Goal: Transaction & Acquisition: Purchase product/service

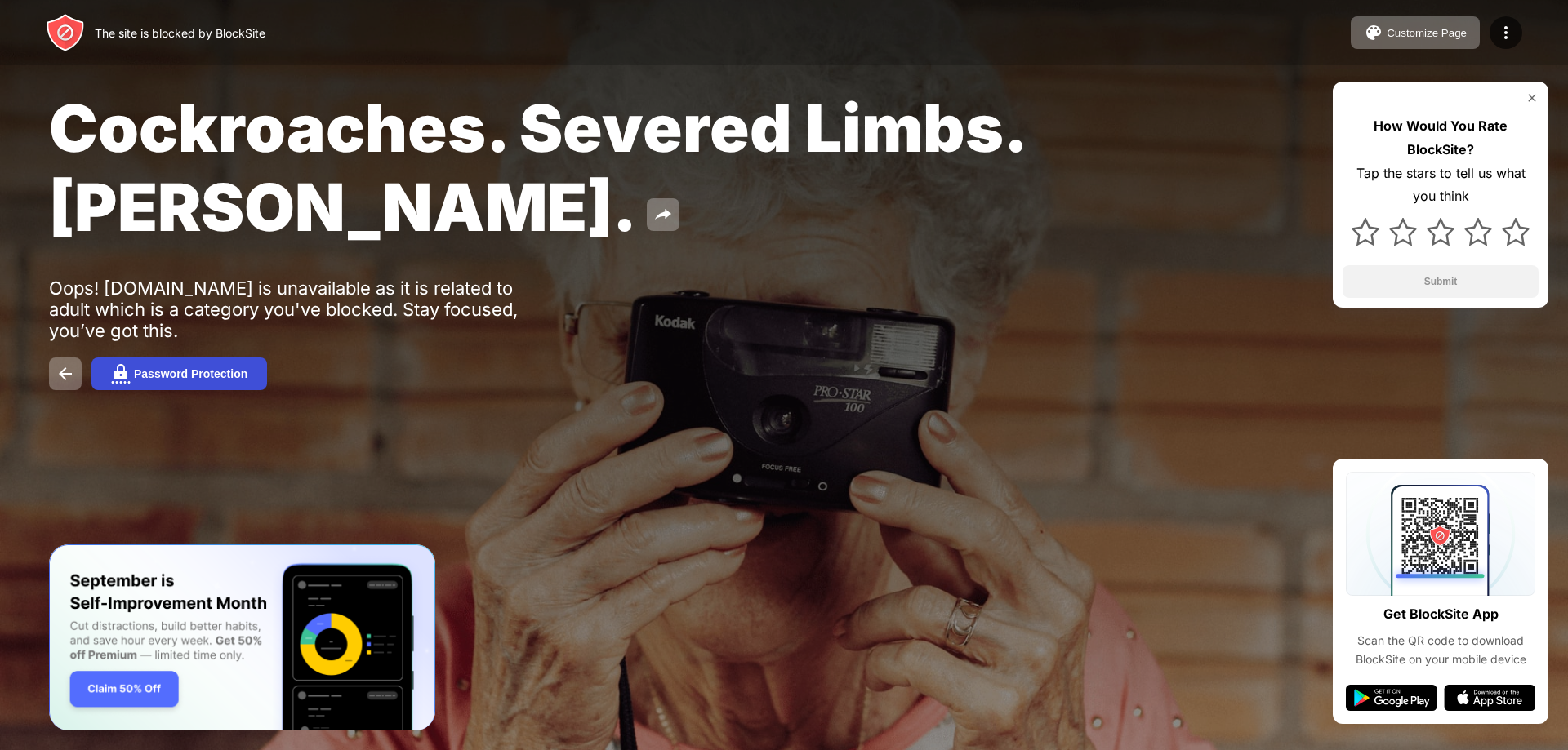
click at [209, 374] on div "Password Protection" at bounding box center [190, 374] width 114 height 13
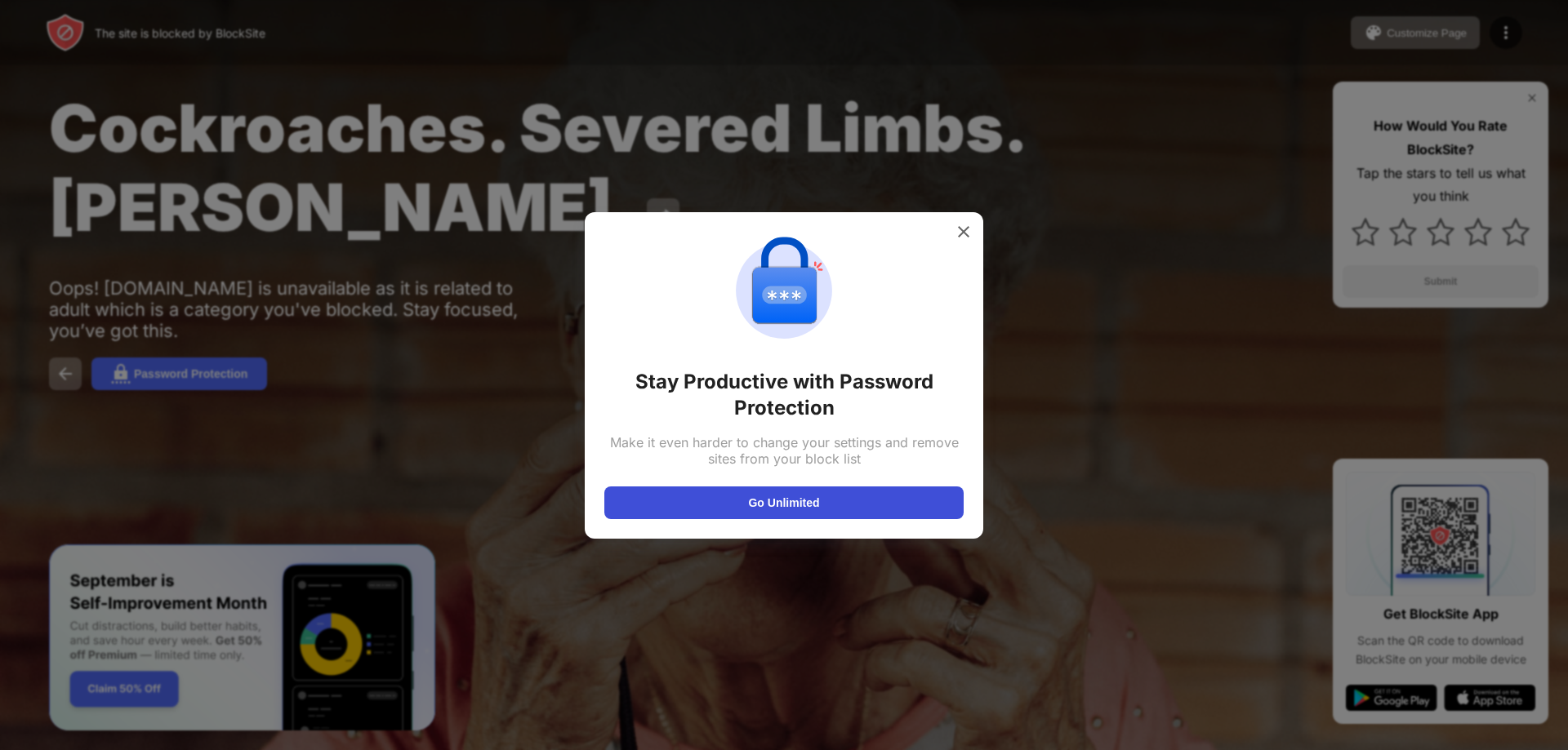
click at [777, 504] on button "Go Unlimited" at bounding box center [784, 502] width 359 height 32
click at [963, 228] on img at bounding box center [964, 231] width 17 height 17
